Goal: Information Seeking & Learning: Learn about a topic

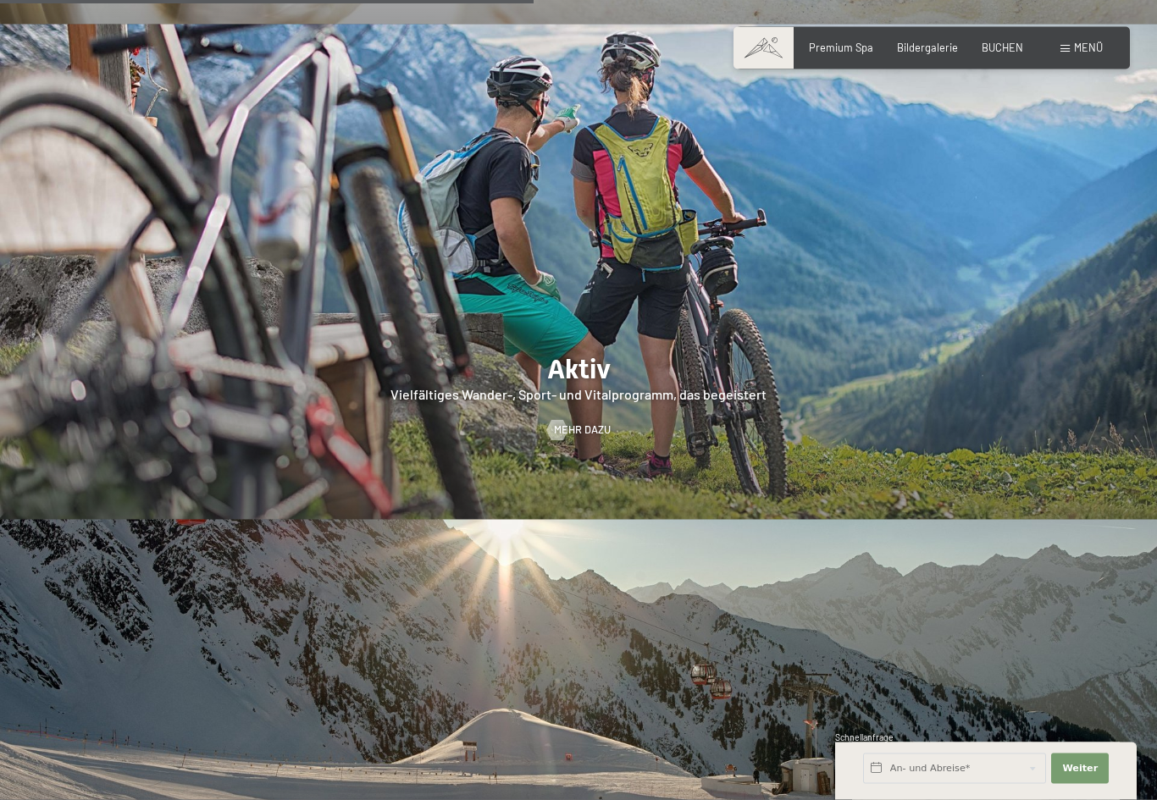
scroll to position [2962, 0]
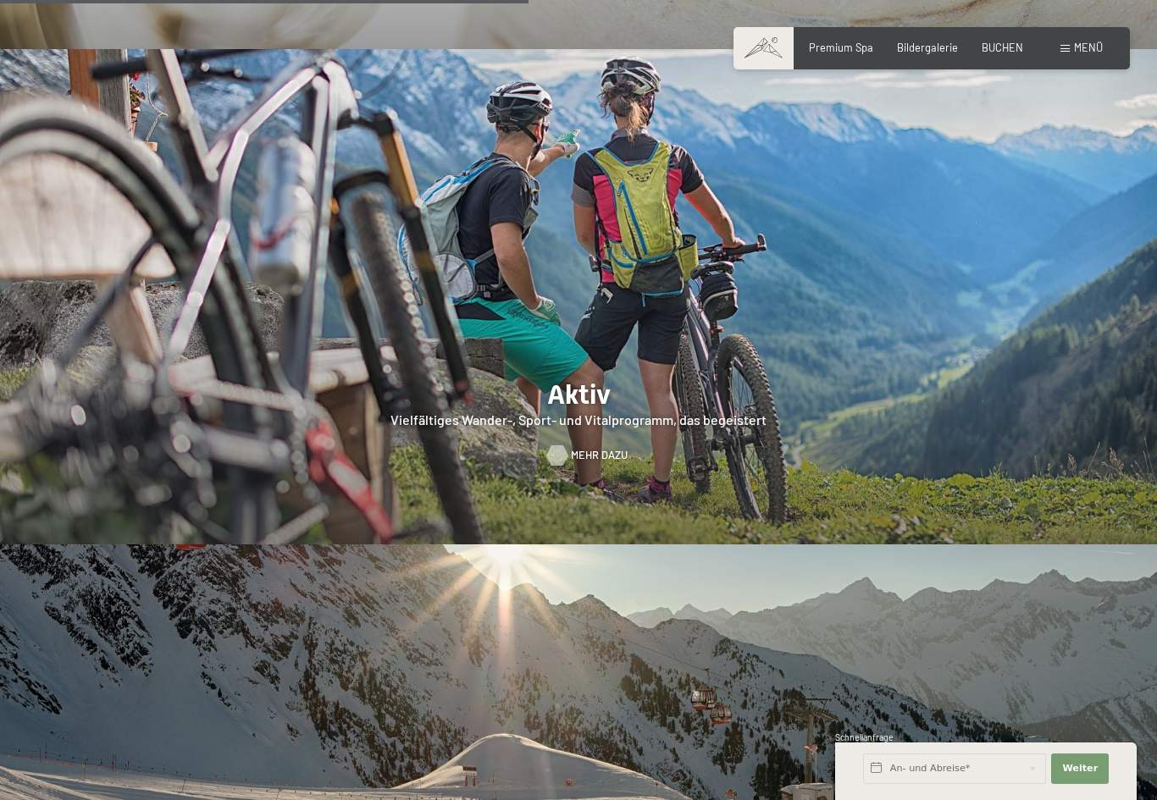
click at [573, 450] on span "Mehr dazu" at bounding box center [599, 455] width 57 height 15
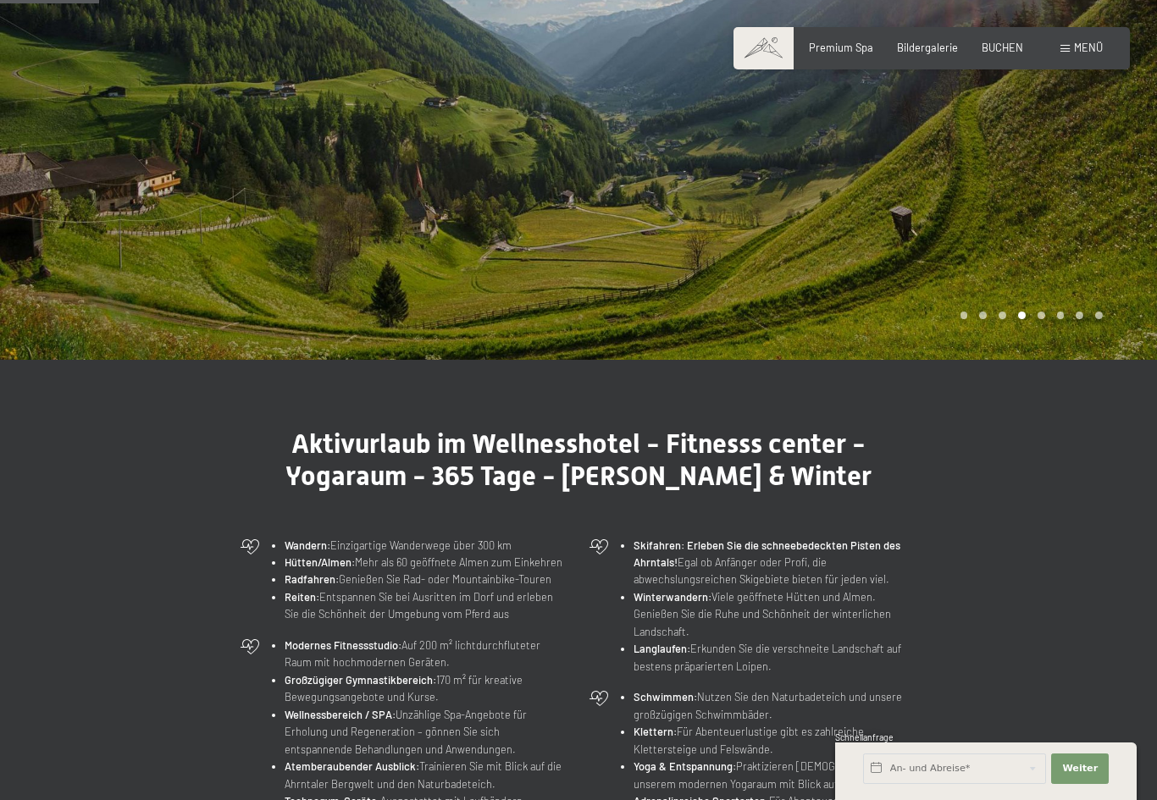
scroll to position [217, 0]
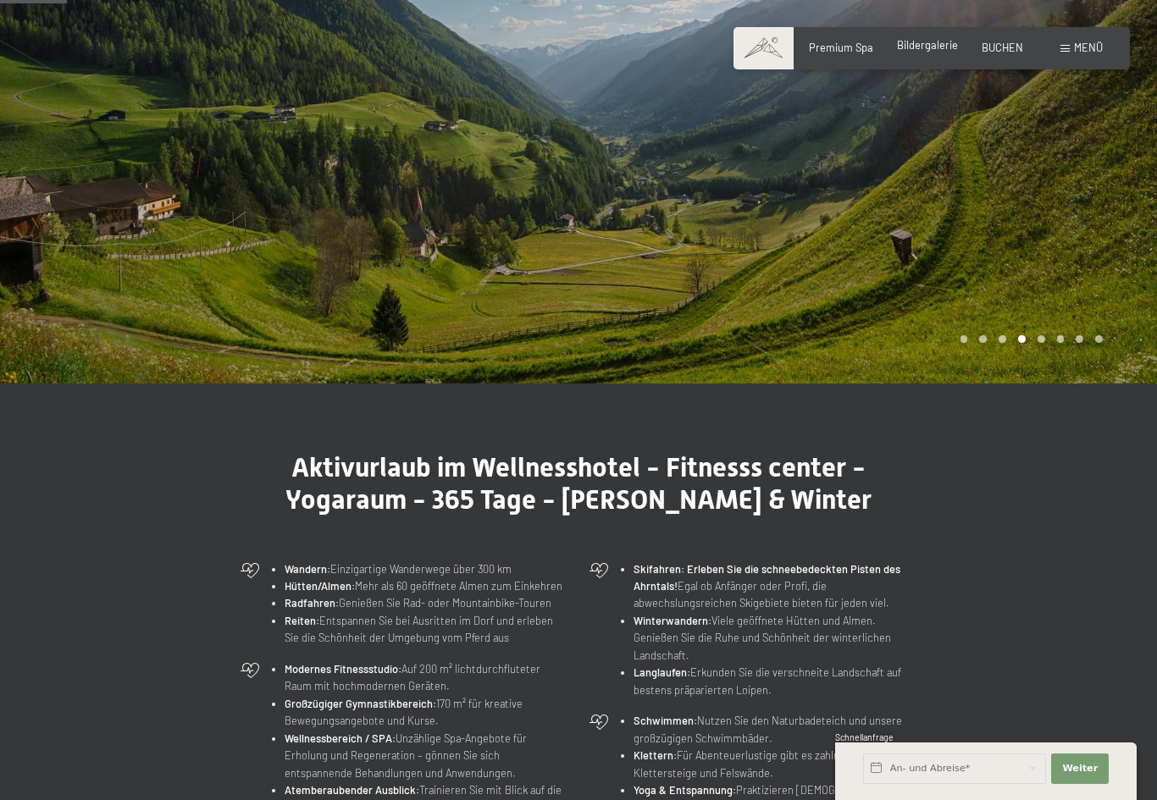
click at [932, 53] on div "Premium Spa Bildergalerie BUCHEN" at bounding box center [903, 48] width 286 height 15
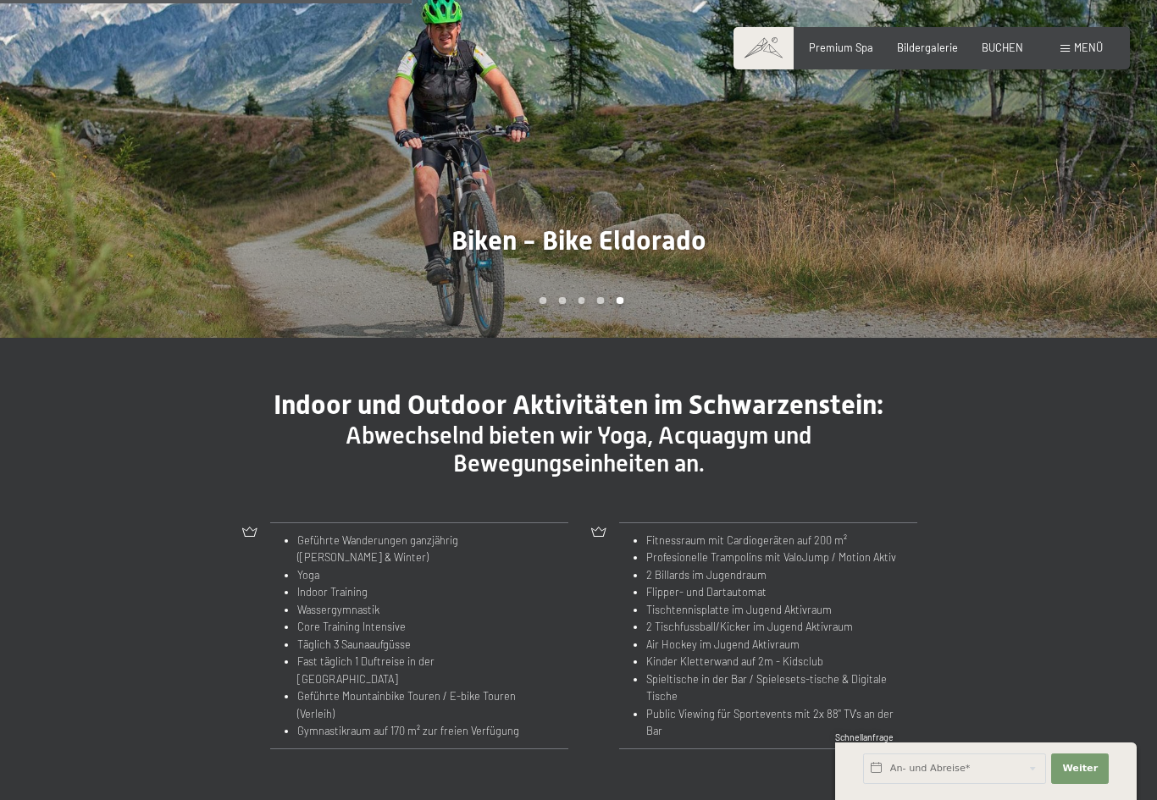
scroll to position [1316, 0]
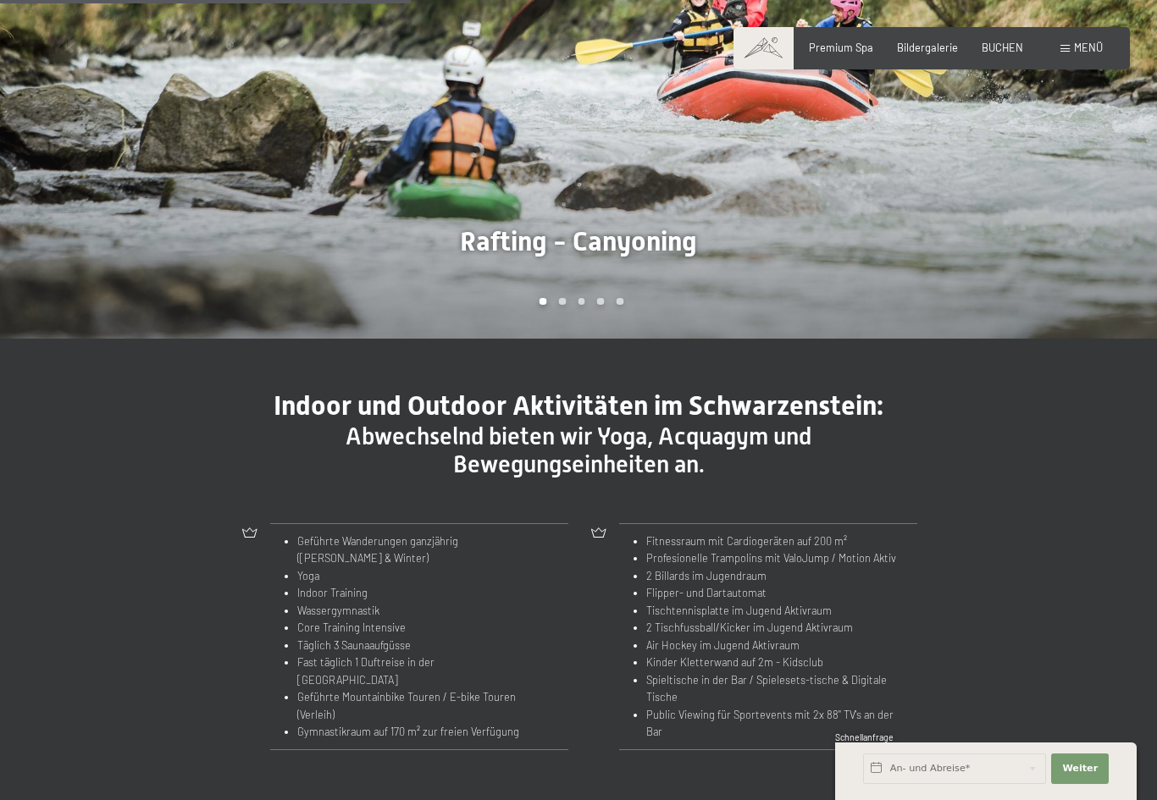
click at [1064, 52] on span at bounding box center [1064, 49] width 9 height 8
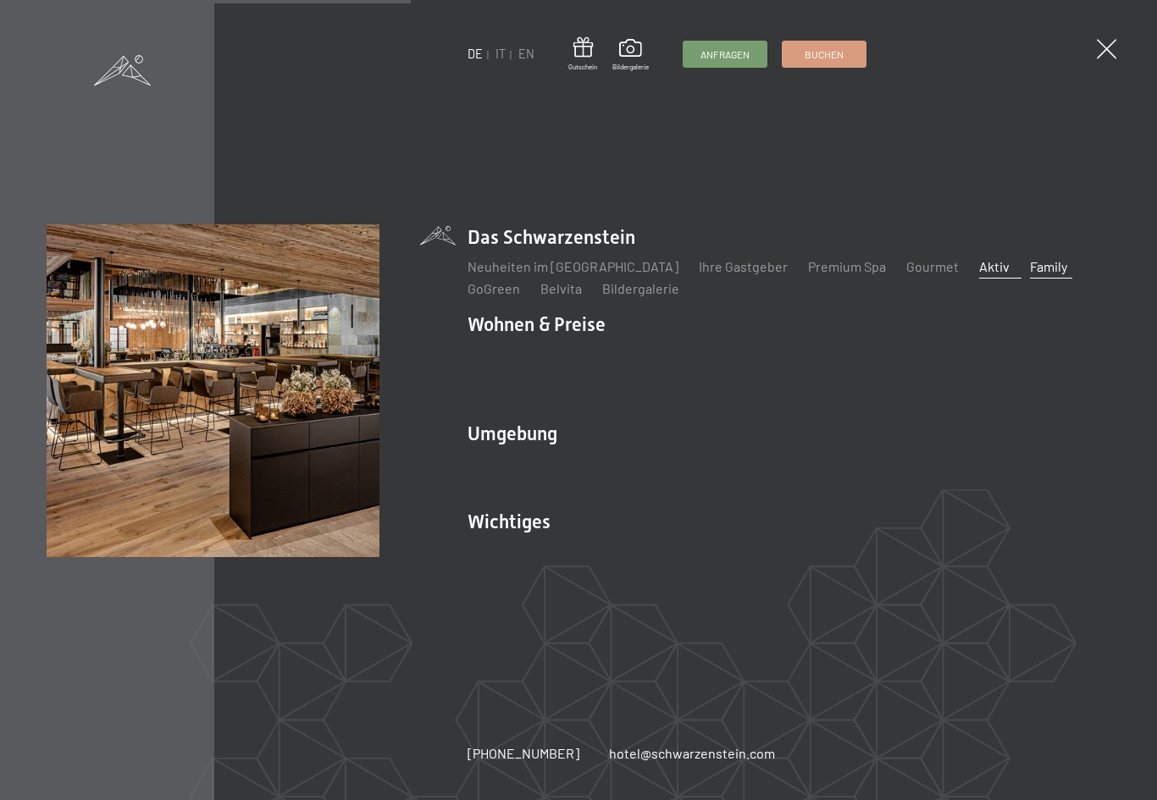
click at [1030, 274] on link "Family" at bounding box center [1048, 266] width 37 height 16
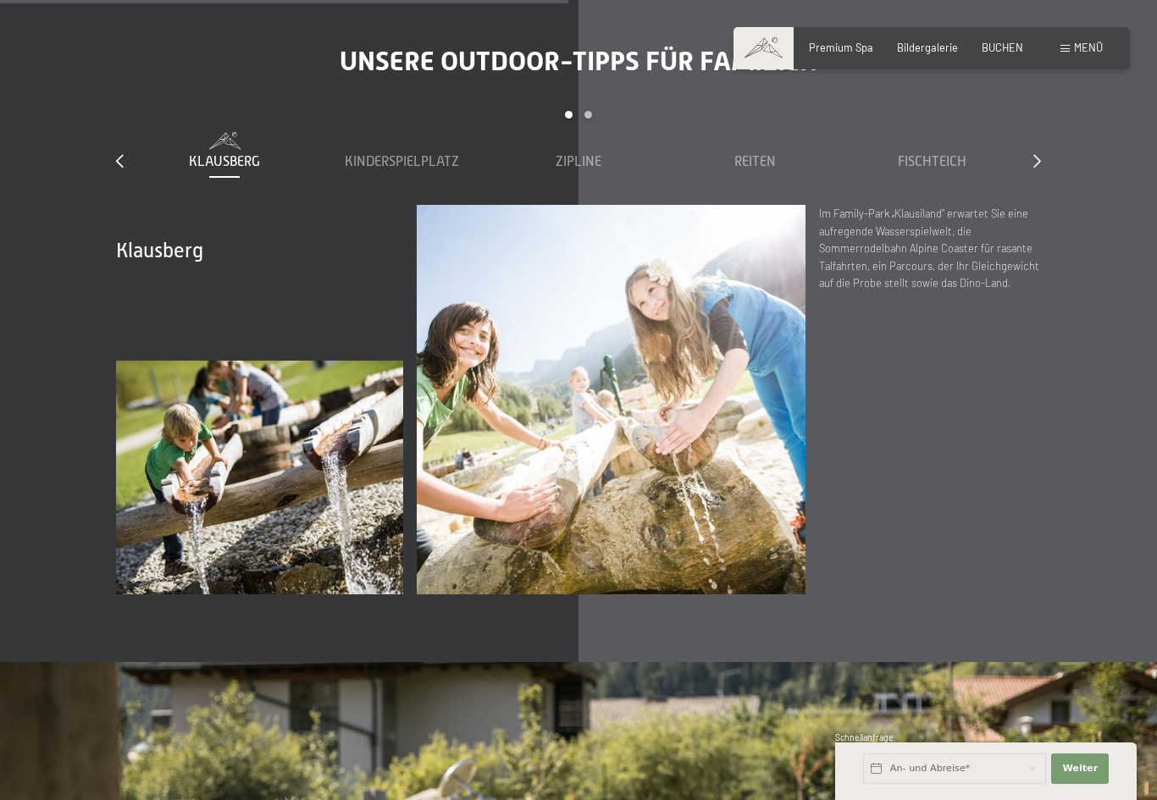
scroll to position [4944, 0]
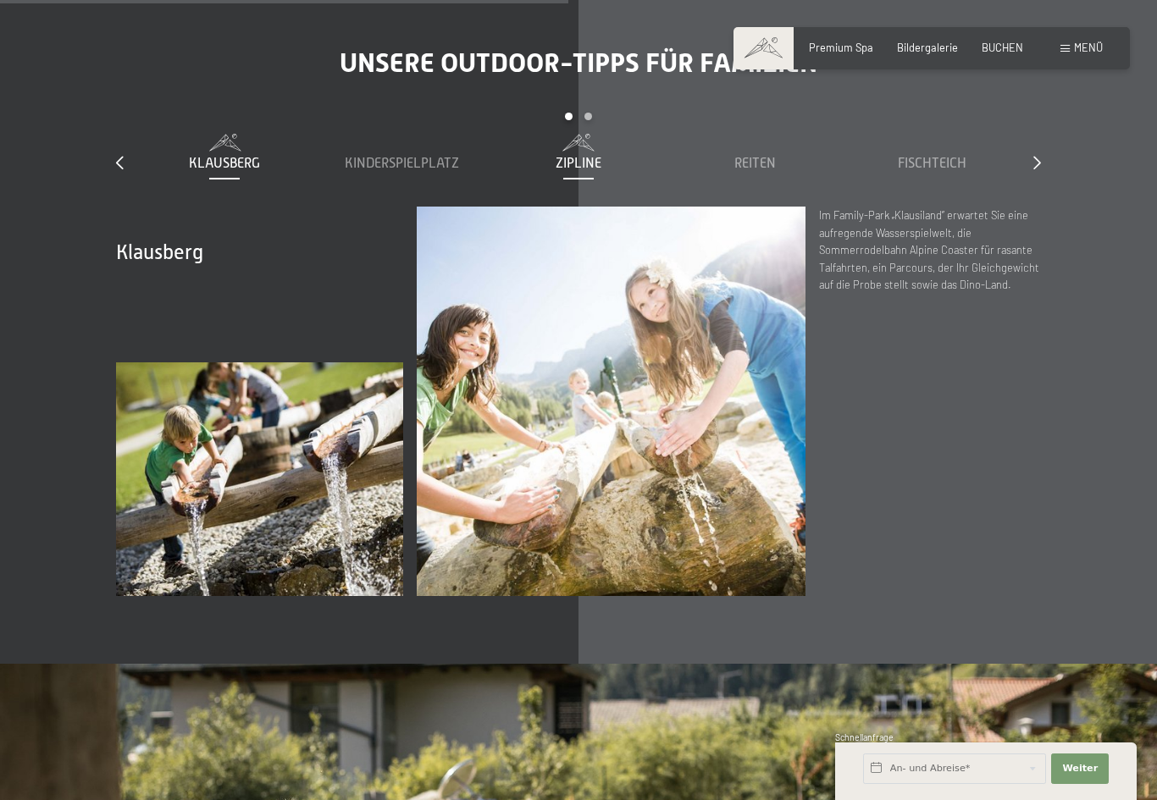
click at [580, 156] on span "Zipline" at bounding box center [579, 163] width 46 height 15
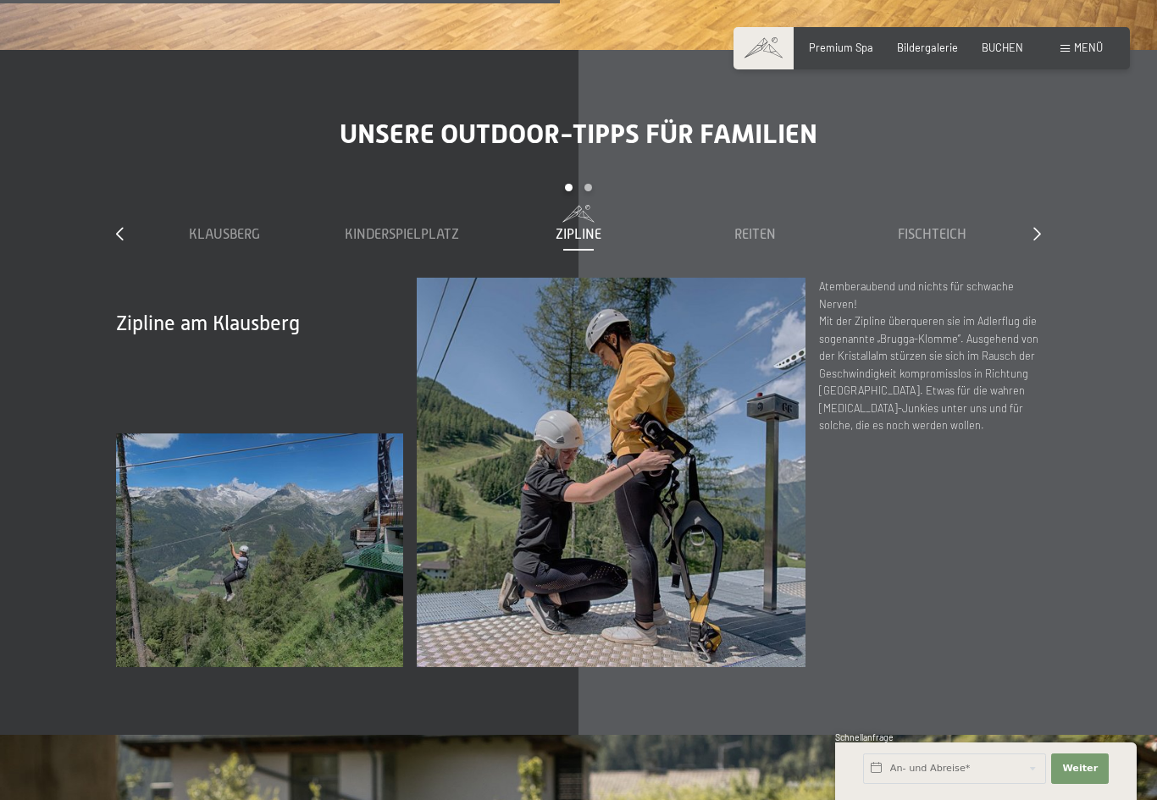
scroll to position [4873, 0]
click at [928, 226] on span "Fischteich" at bounding box center [932, 233] width 69 height 15
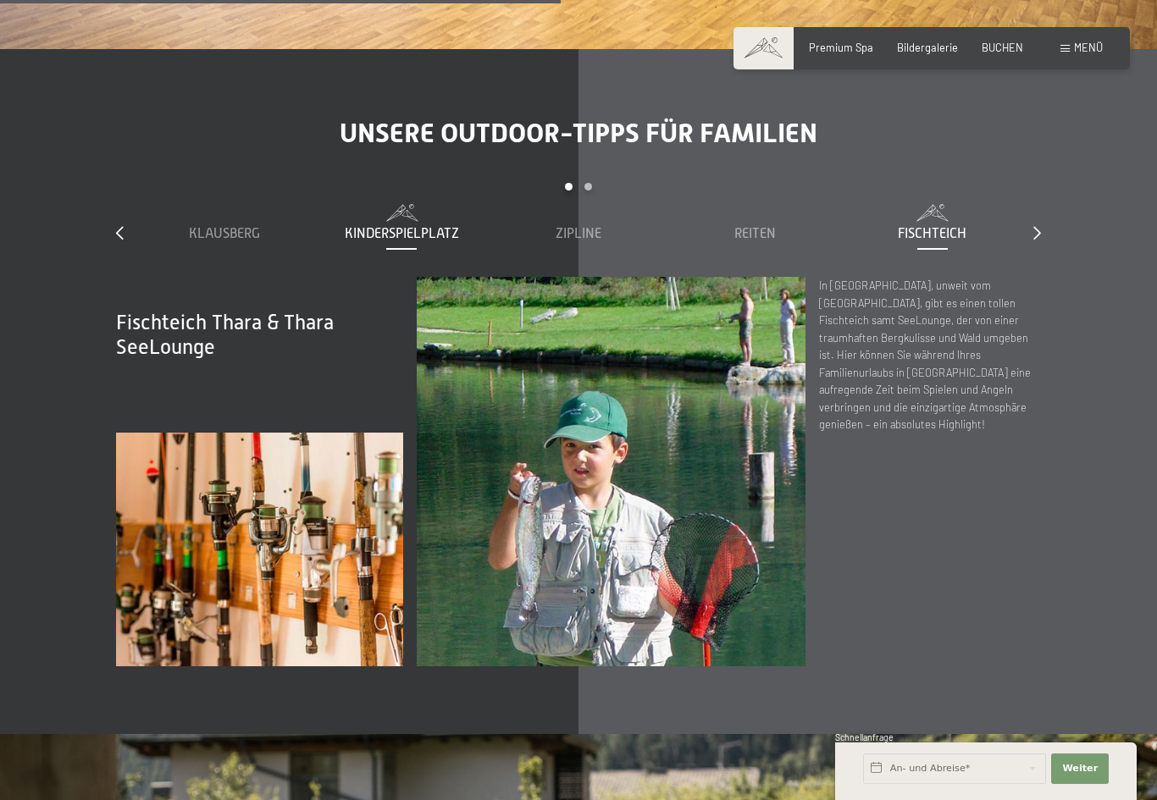
click at [408, 226] on span "Kinderspielplatz" at bounding box center [402, 233] width 114 height 15
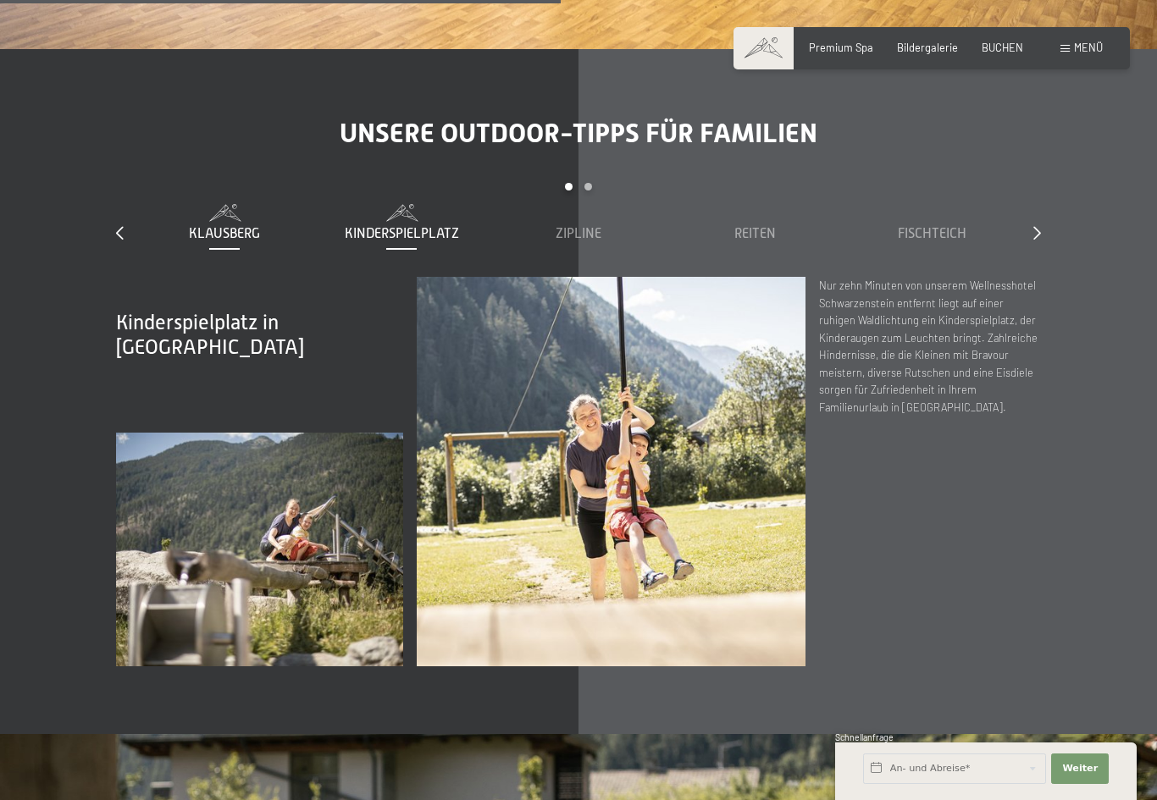
click at [199, 224] on div "Klausberg" at bounding box center [224, 233] width 163 height 19
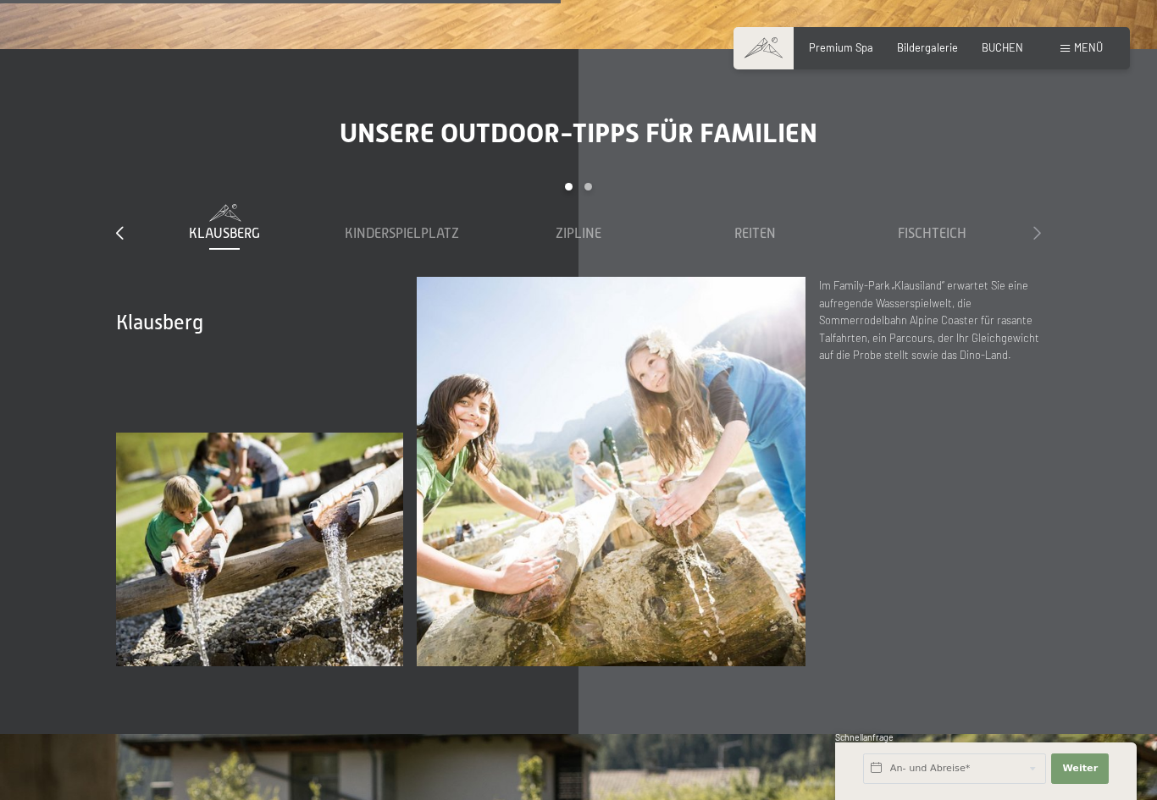
click at [1038, 226] on icon at bounding box center [1037, 233] width 8 height 14
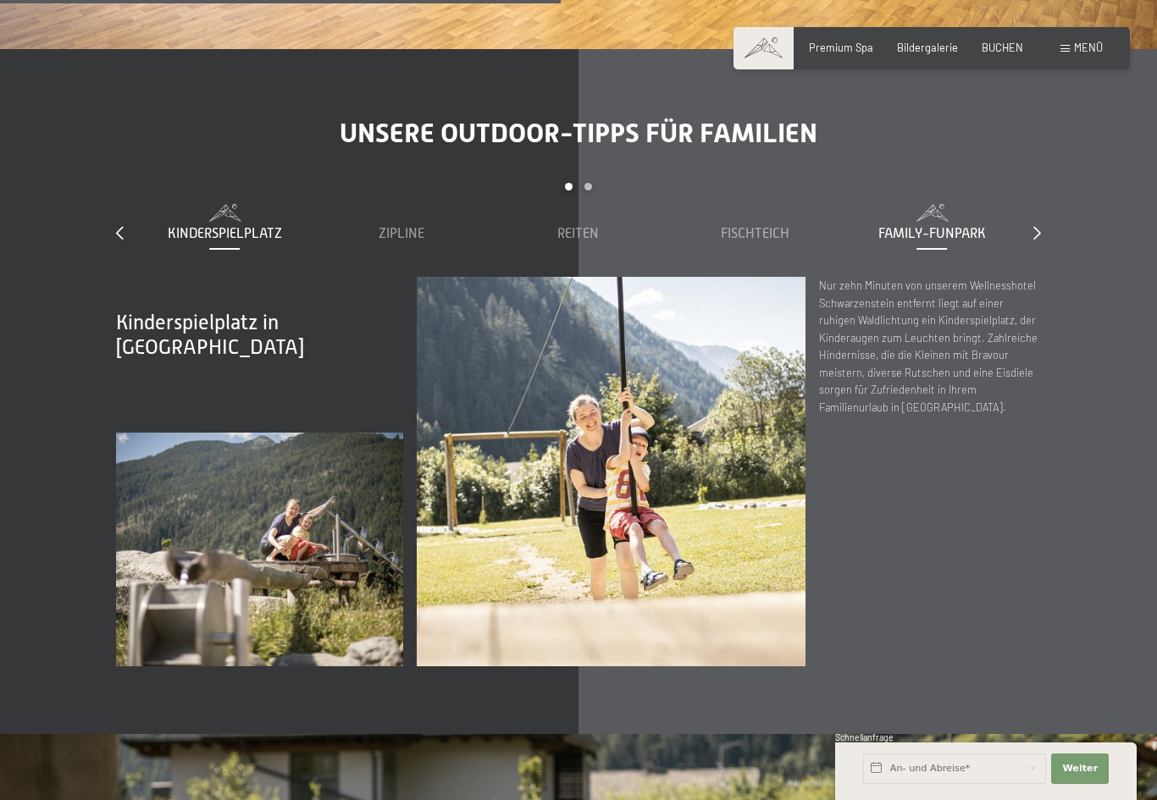
click at [893, 226] on span "Family-Funpark" at bounding box center [932, 233] width 108 height 15
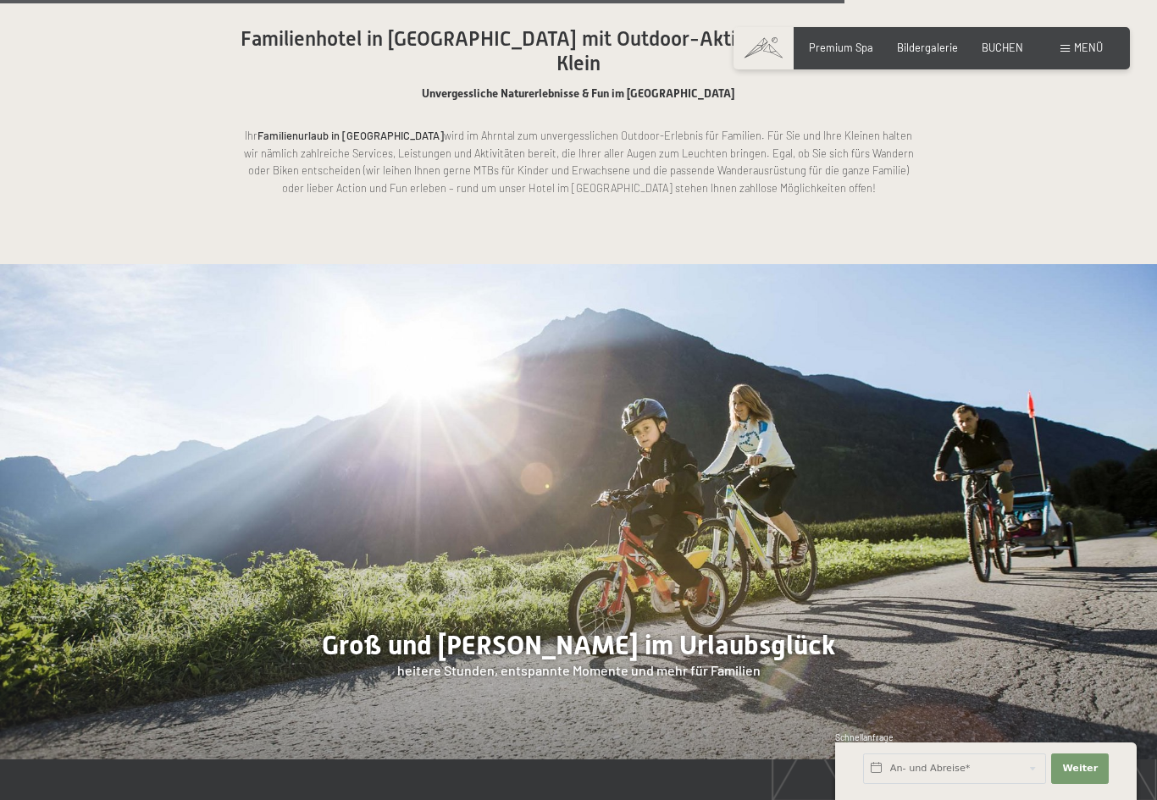
scroll to position [7203, 0]
